Goal: Answer question/provide support: Answer question/provide support

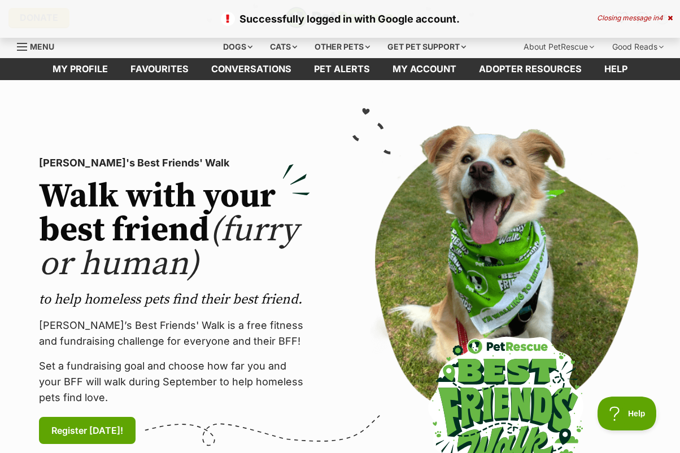
click at [666, 16] on div "Closing message in 4" at bounding box center [635, 18] width 76 height 8
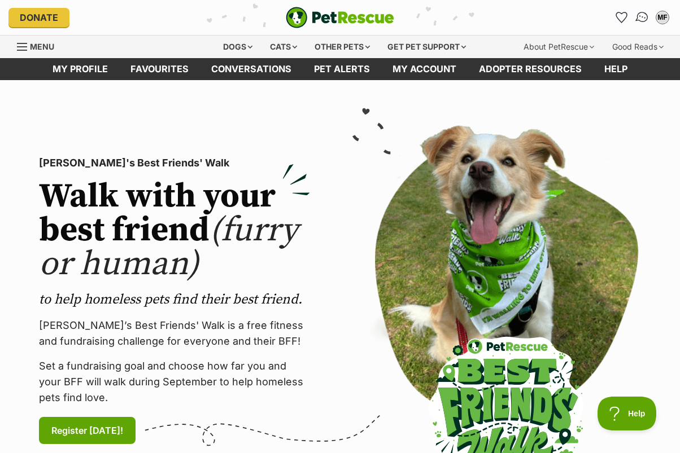
click at [637, 19] on img "Conversations" at bounding box center [642, 17] width 15 height 15
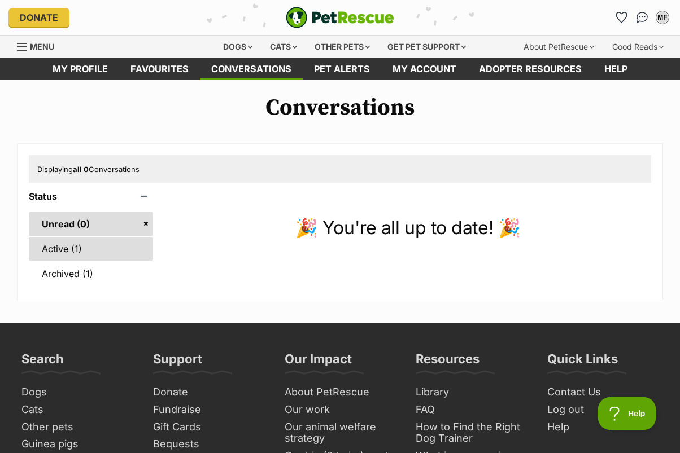
click at [66, 254] on link "Active (1)" at bounding box center [91, 249] width 124 height 24
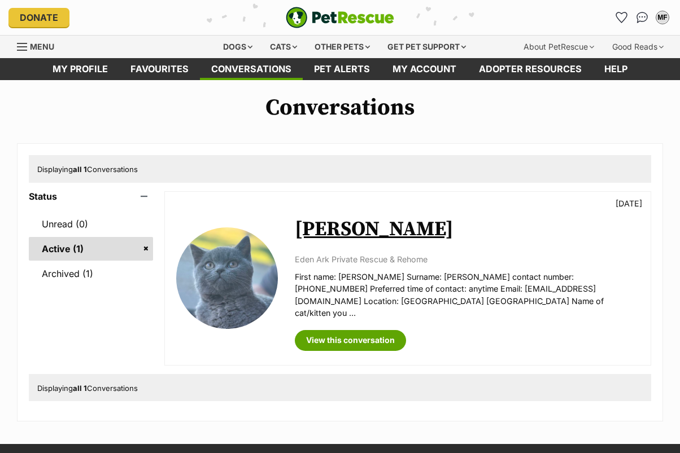
click at [220, 252] on img at bounding box center [227, 279] width 102 height 102
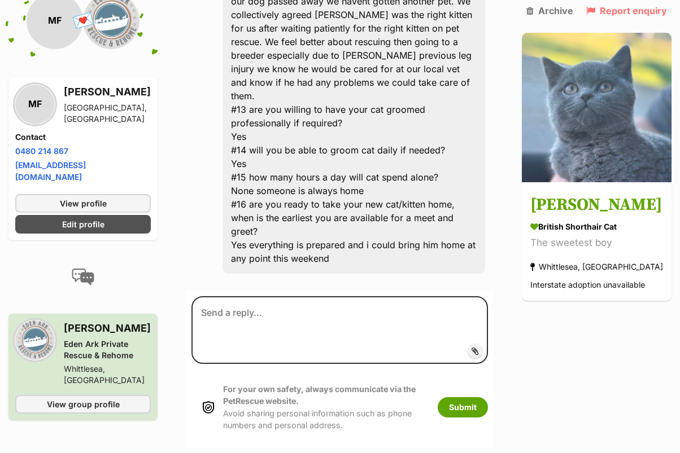
scroll to position [2534, 0]
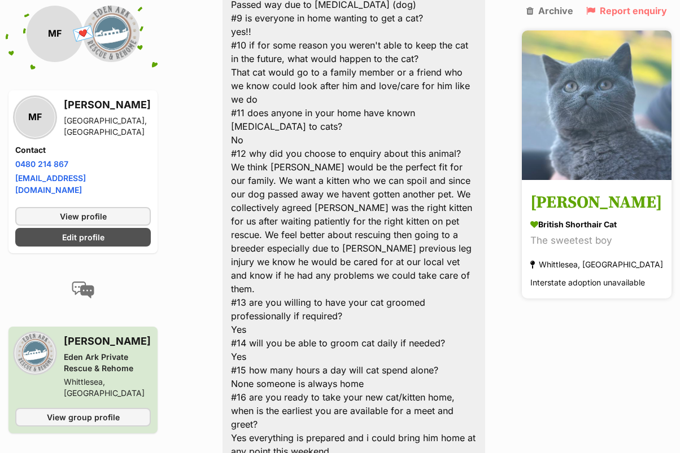
click at [575, 196] on h3 "[PERSON_NAME]" at bounding box center [596, 203] width 133 height 25
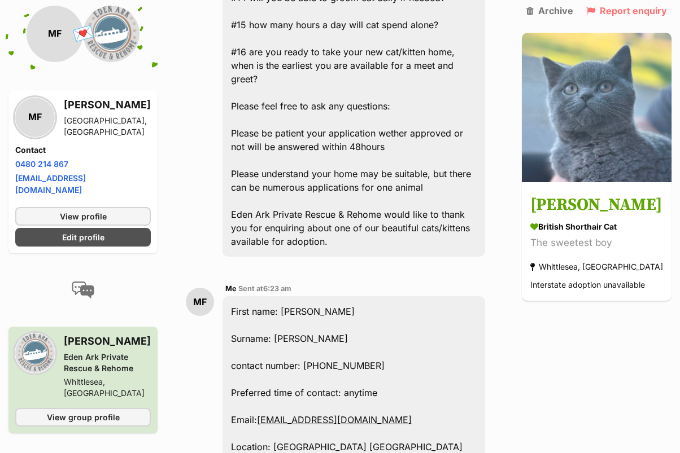
scroll to position [1631, 0]
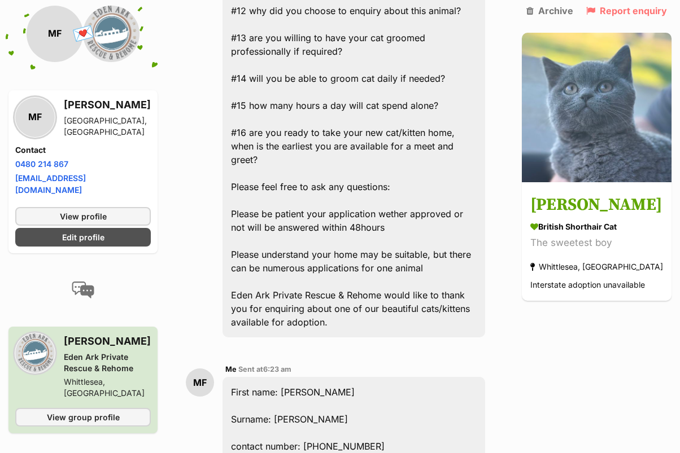
click at [86, 334] on h3 "[PERSON_NAME]" at bounding box center [107, 342] width 87 height 16
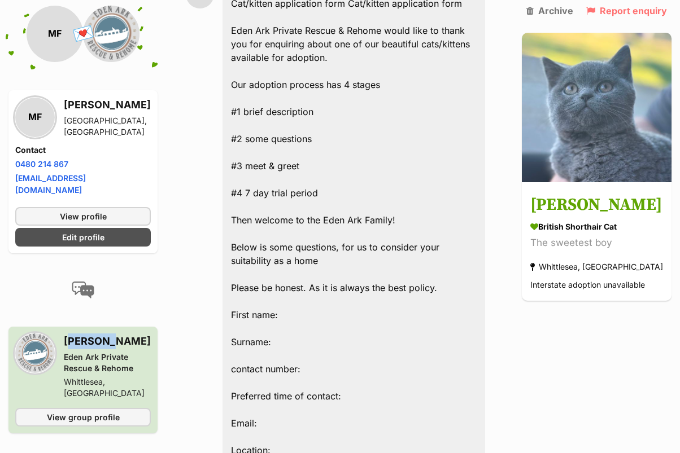
scroll to position [506, 0]
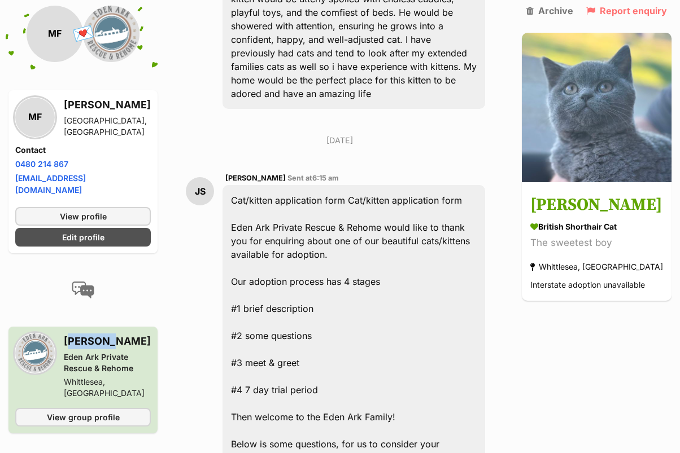
drag, startPoint x: 286, startPoint y: 81, endPoint x: 221, endPoint y: 78, distance: 65.0
click at [225, 174] on span "Jessica Strangwick" at bounding box center [255, 178] width 60 height 8
copy span "Jessica Strangwick"
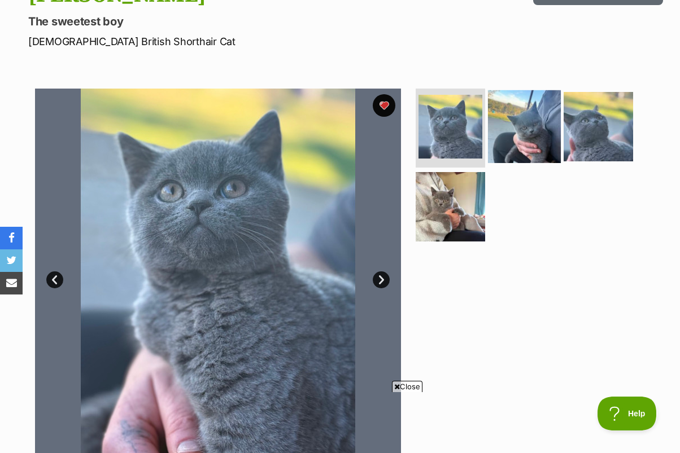
click at [530, 117] on img at bounding box center [524, 126] width 73 height 73
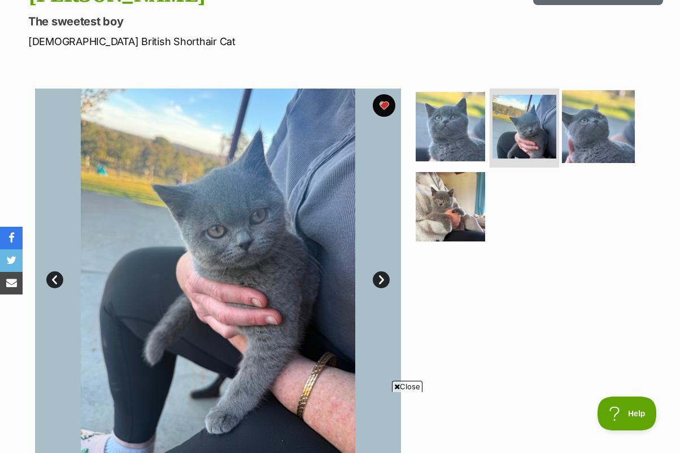
click at [588, 132] on img at bounding box center [598, 126] width 73 height 73
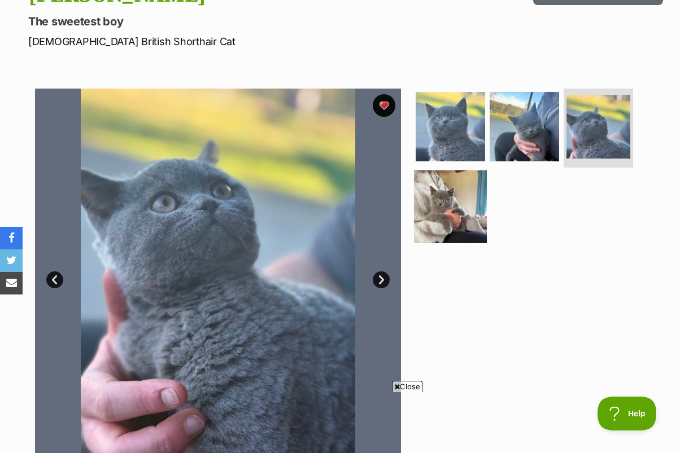
click at [448, 175] on img at bounding box center [450, 206] width 73 height 73
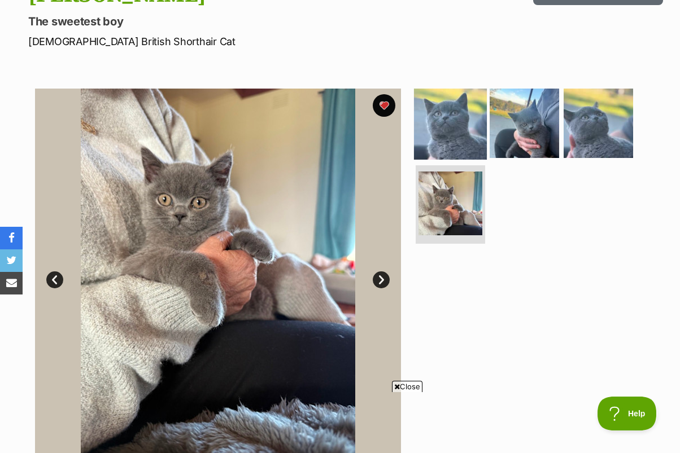
click at [465, 111] on img at bounding box center [450, 123] width 73 height 73
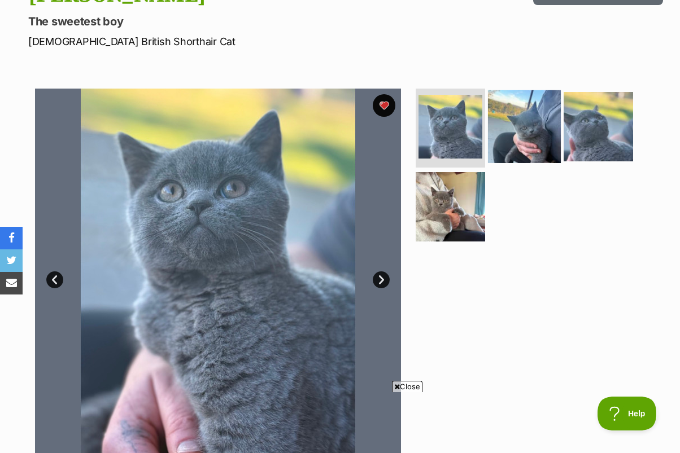
click at [540, 127] on img at bounding box center [524, 126] width 73 height 73
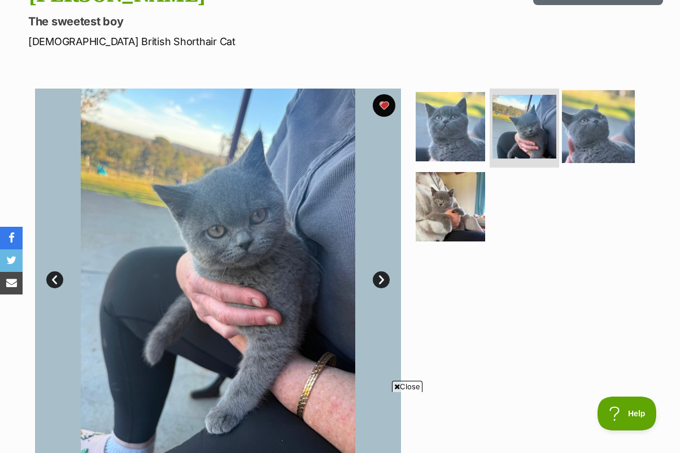
click at [620, 128] on img at bounding box center [598, 126] width 73 height 73
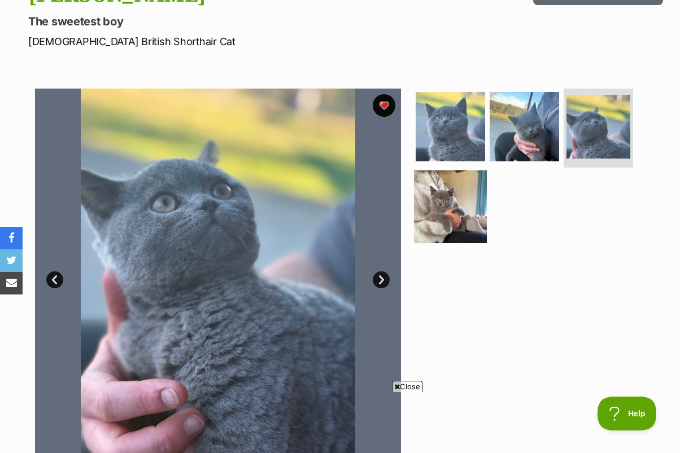
click at [454, 200] on img at bounding box center [450, 206] width 73 height 73
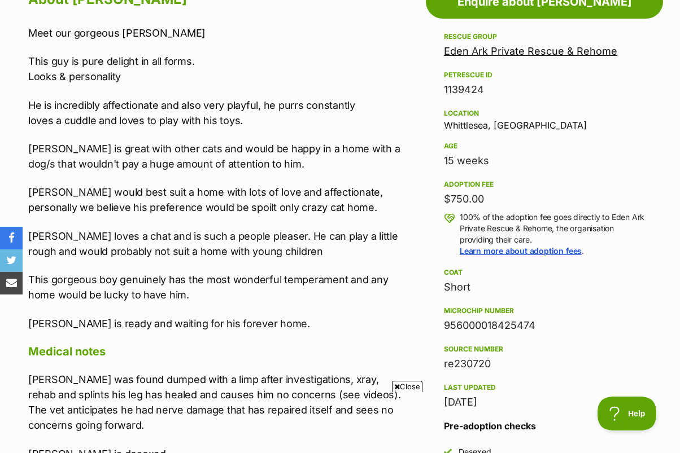
scroll to position [649, 0]
